Goal: Check status: Check status

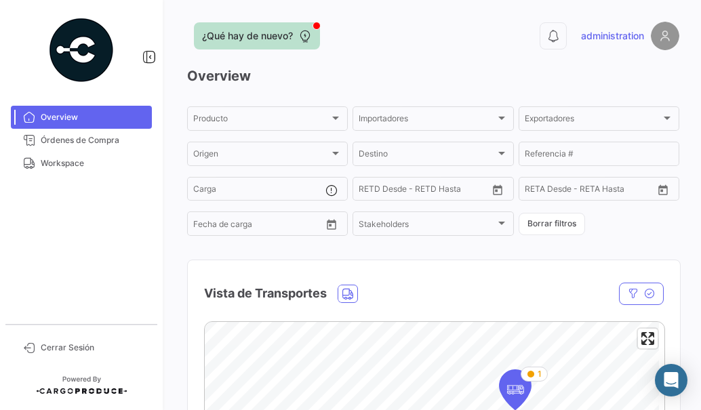
click at [269, 26] on button "¿Qué hay de nuevo?" at bounding box center [257, 35] width 126 height 27
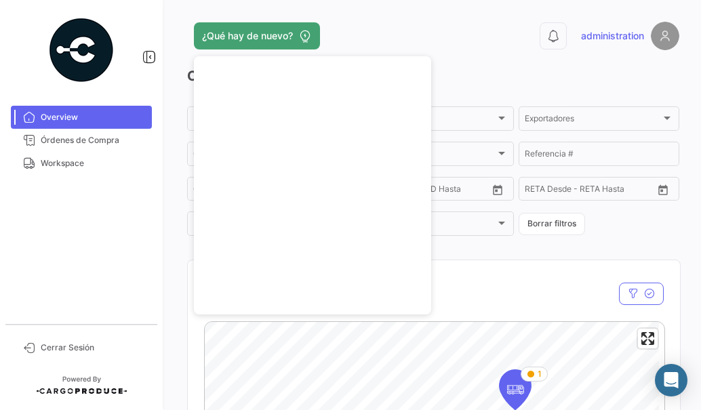
click at [550, 83] on h3 "Overview" at bounding box center [433, 75] width 492 height 19
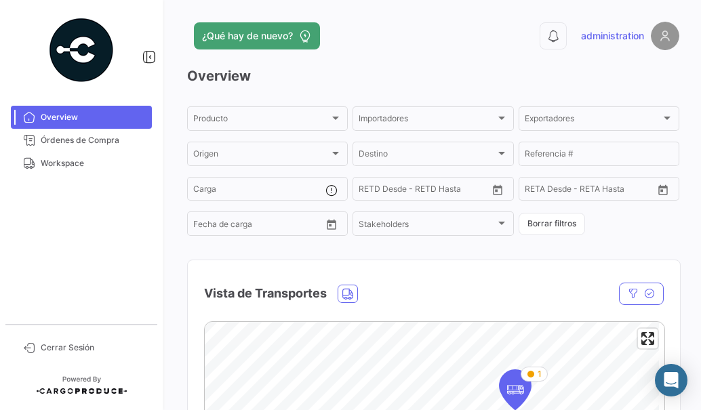
click at [652, 39] on img at bounding box center [665, 36] width 28 height 28
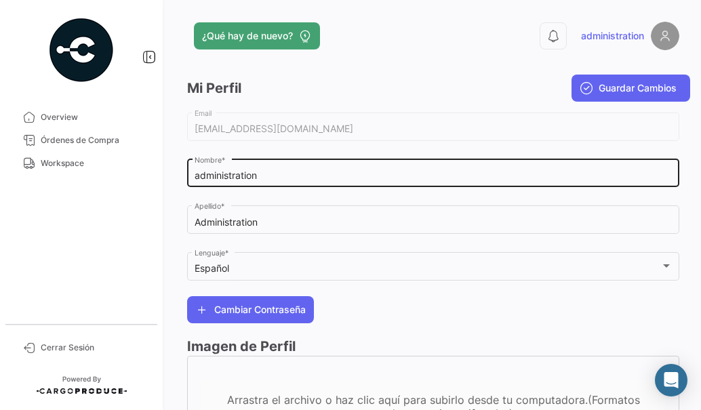
click at [237, 172] on input "administration" at bounding box center [434, 176] width 478 height 12
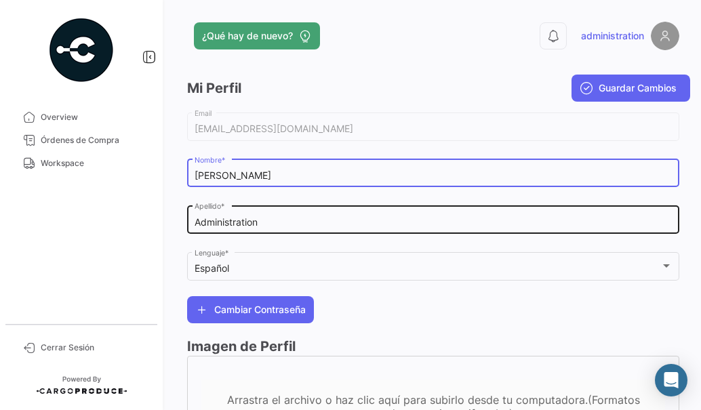
type input "[PERSON_NAME]"
click at [226, 220] on input "Administration" at bounding box center [434, 223] width 478 height 12
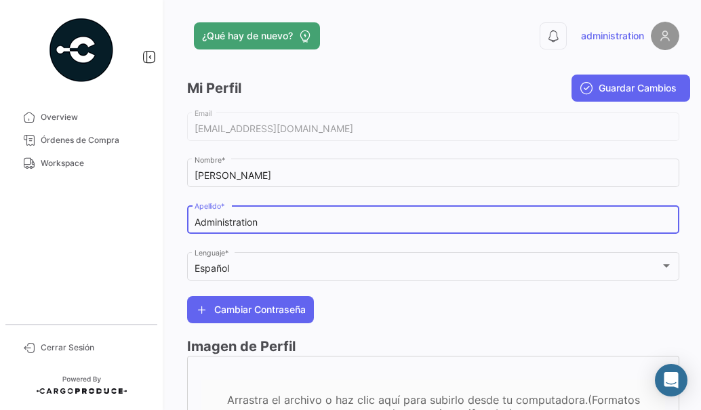
click at [226, 220] on input "Administration" at bounding box center [434, 223] width 478 height 12
type input "[PERSON_NAME]"
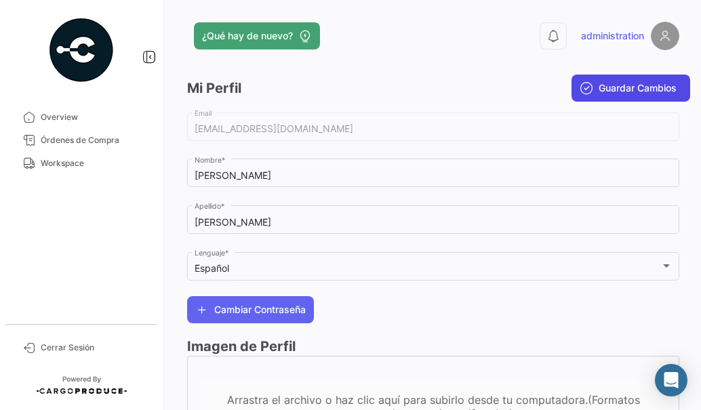
click at [614, 85] on span "Guardar Cambios" at bounding box center [638, 88] width 78 height 14
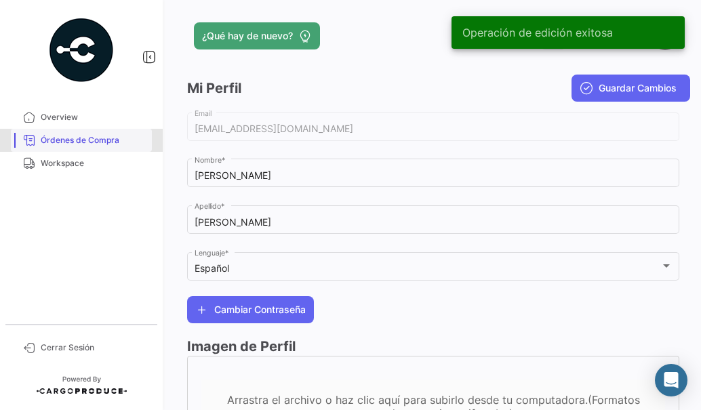
click at [91, 143] on span "Órdenes de Compra" at bounding box center [94, 140] width 106 height 12
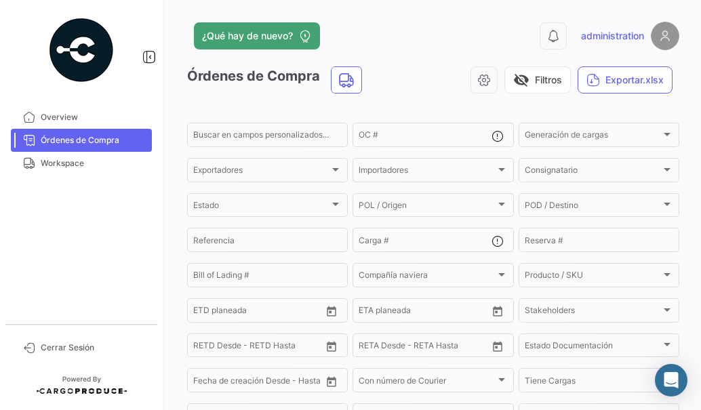
click at [665, 43] on img at bounding box center [665, 36] width 28 height 28
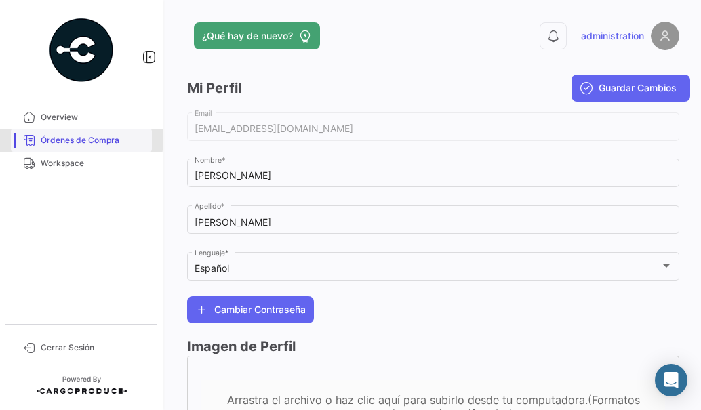
click at [71, 139] on span "Órdenes de Compra" at bounding box center [94, 140] width 106 height 12
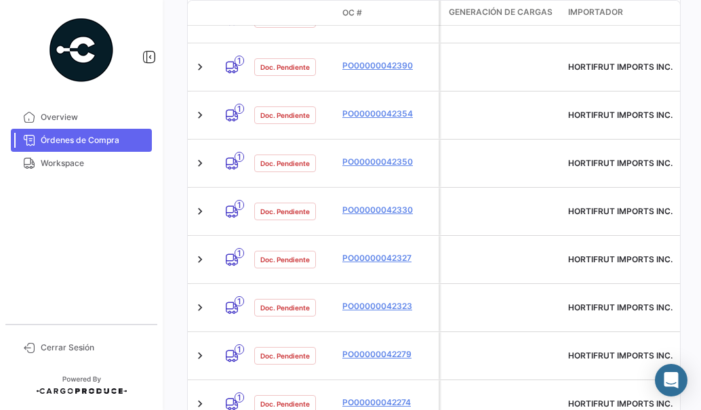
scroll to position [987, 0]
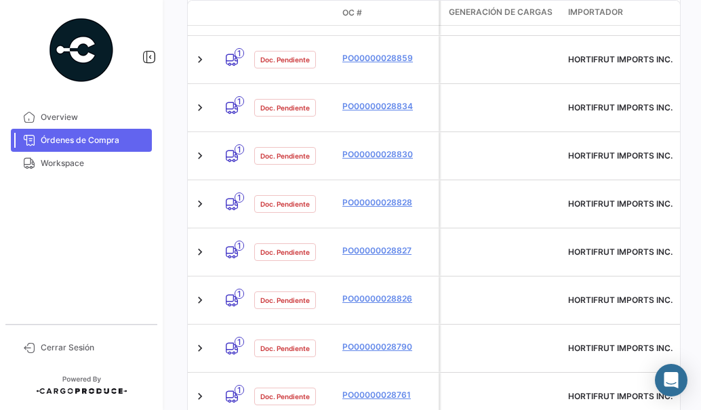
scroll to position [987, 0]
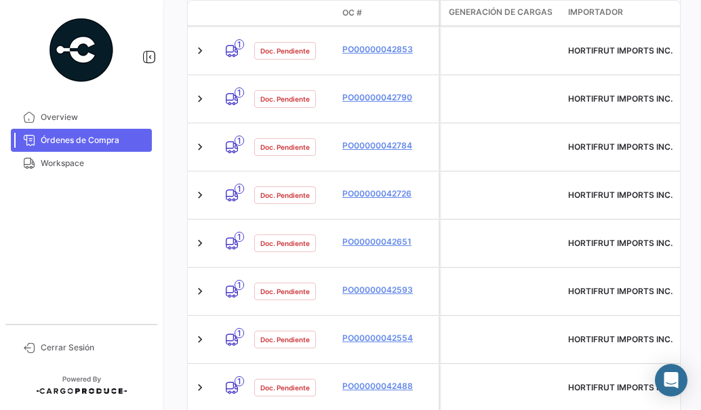
scroll to position [365, 0]
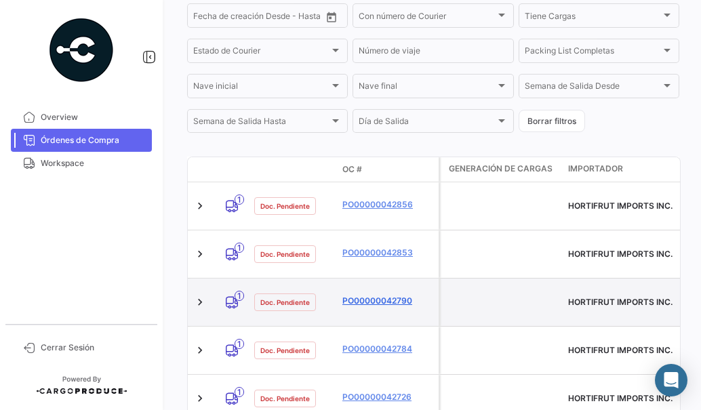
click at [405, 295] on link "PO00000042790" at bounding box center [387, 301] width 91 height 12
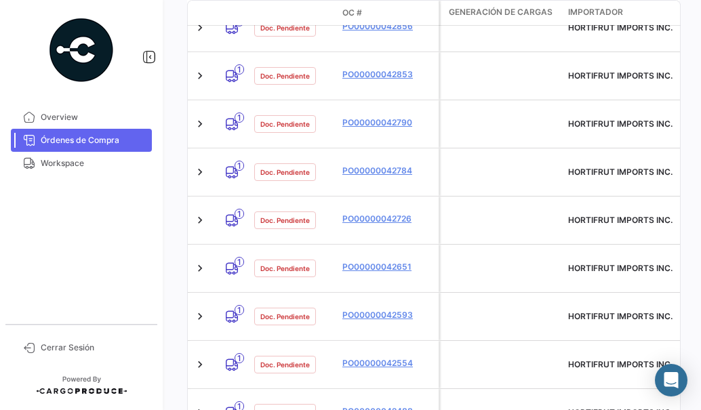
scroll to position [548, 0]
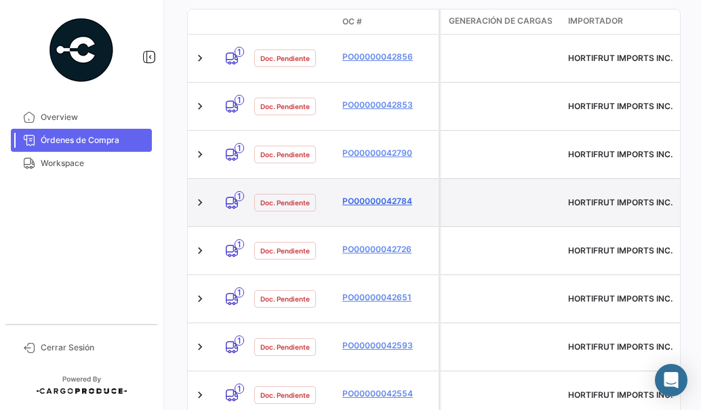
click at [389, 195] on link "PO00000042784" at bounding box center [387, 201] width 91 height 12
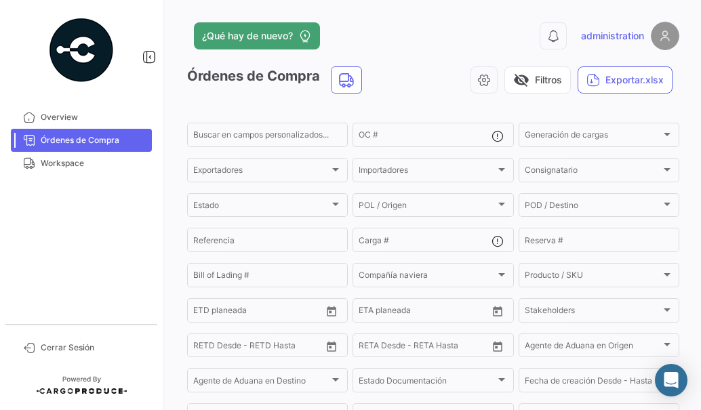
click at [118, 134] on span "Órdenes de Compra" at bounding box center [94, 140] width 106 height 12
